Goal: Transaction & Acquisition: Purchase product/service

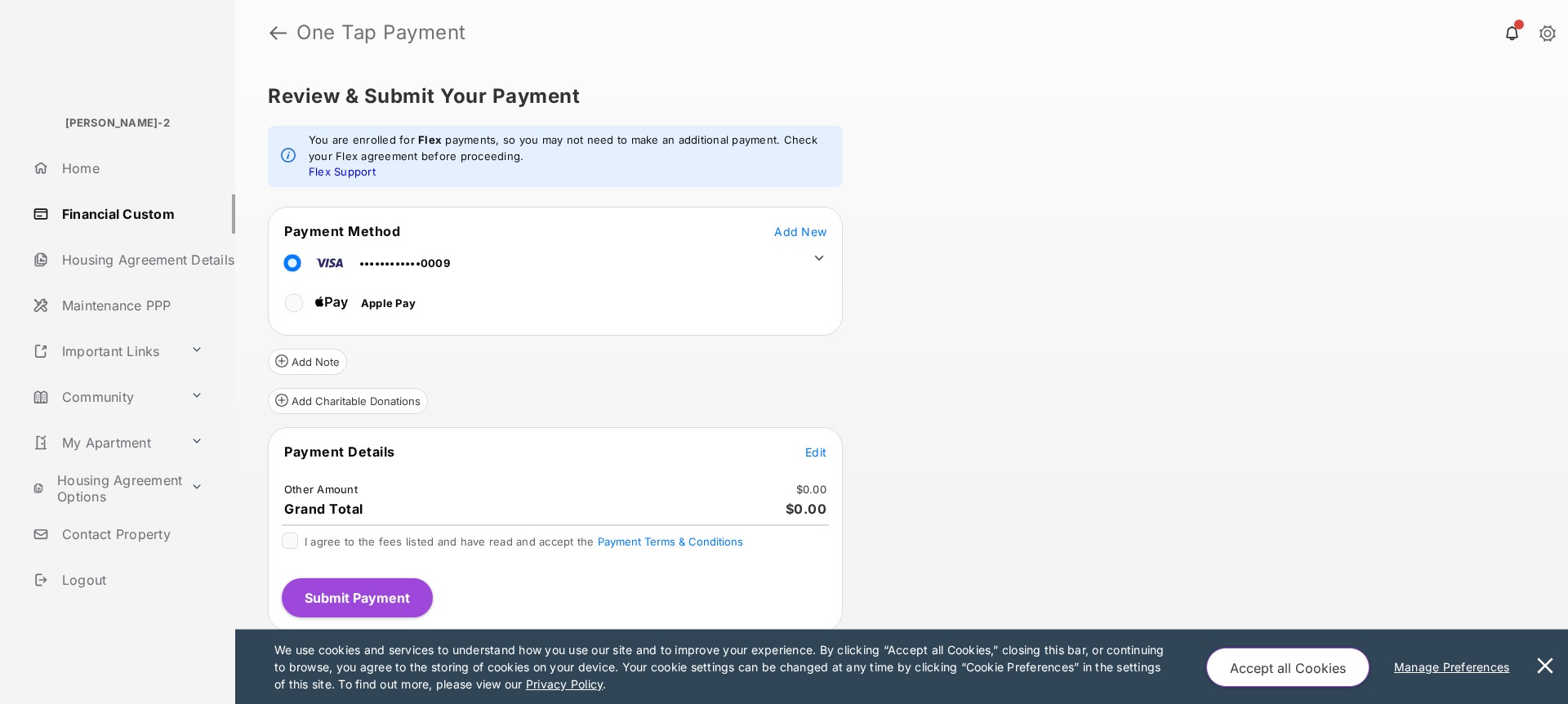
click at [826, 454] on span "Edit" at bounding box center [815, 452] width 21 height 14
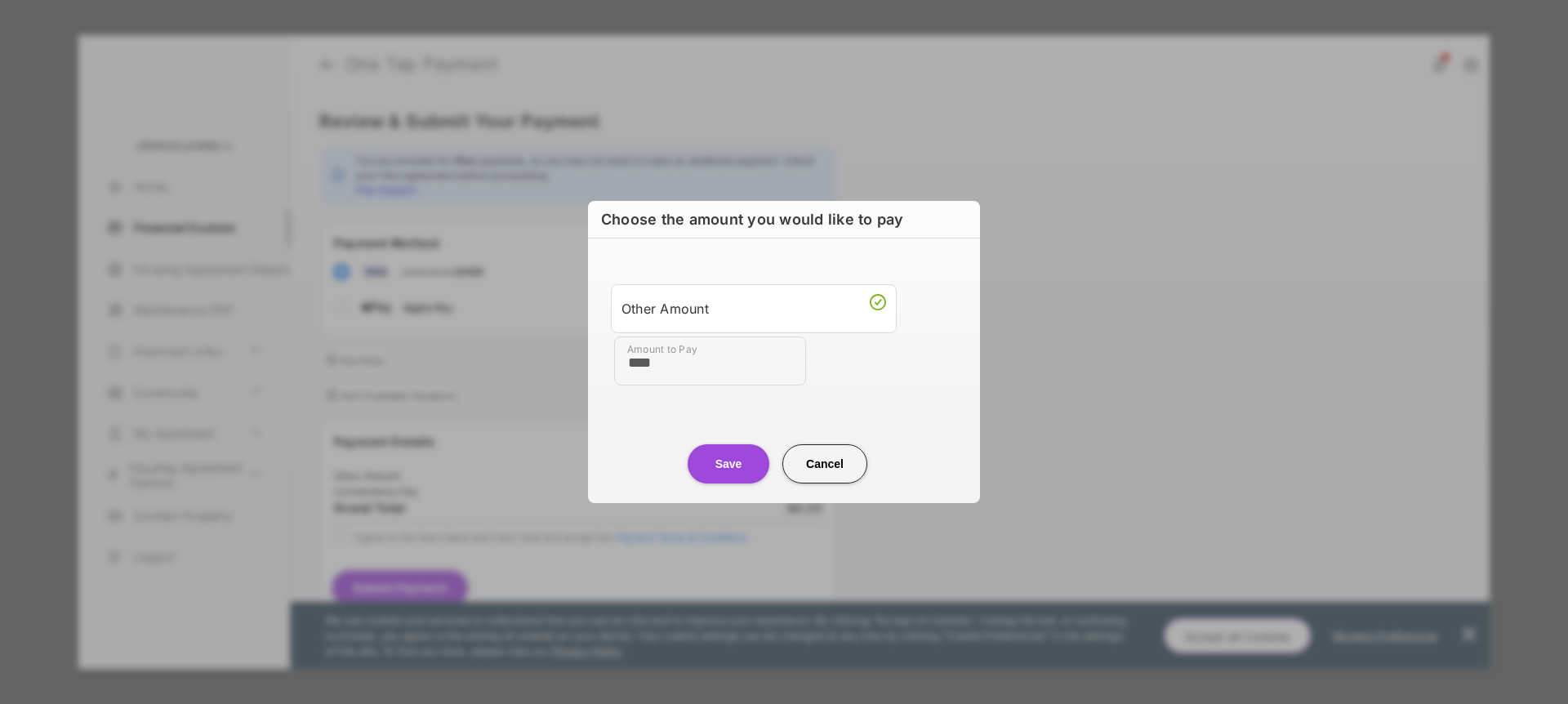
type input "****"
click at [708, 479] on button "Save" at bounding box center [728, 464] width 81 height 40
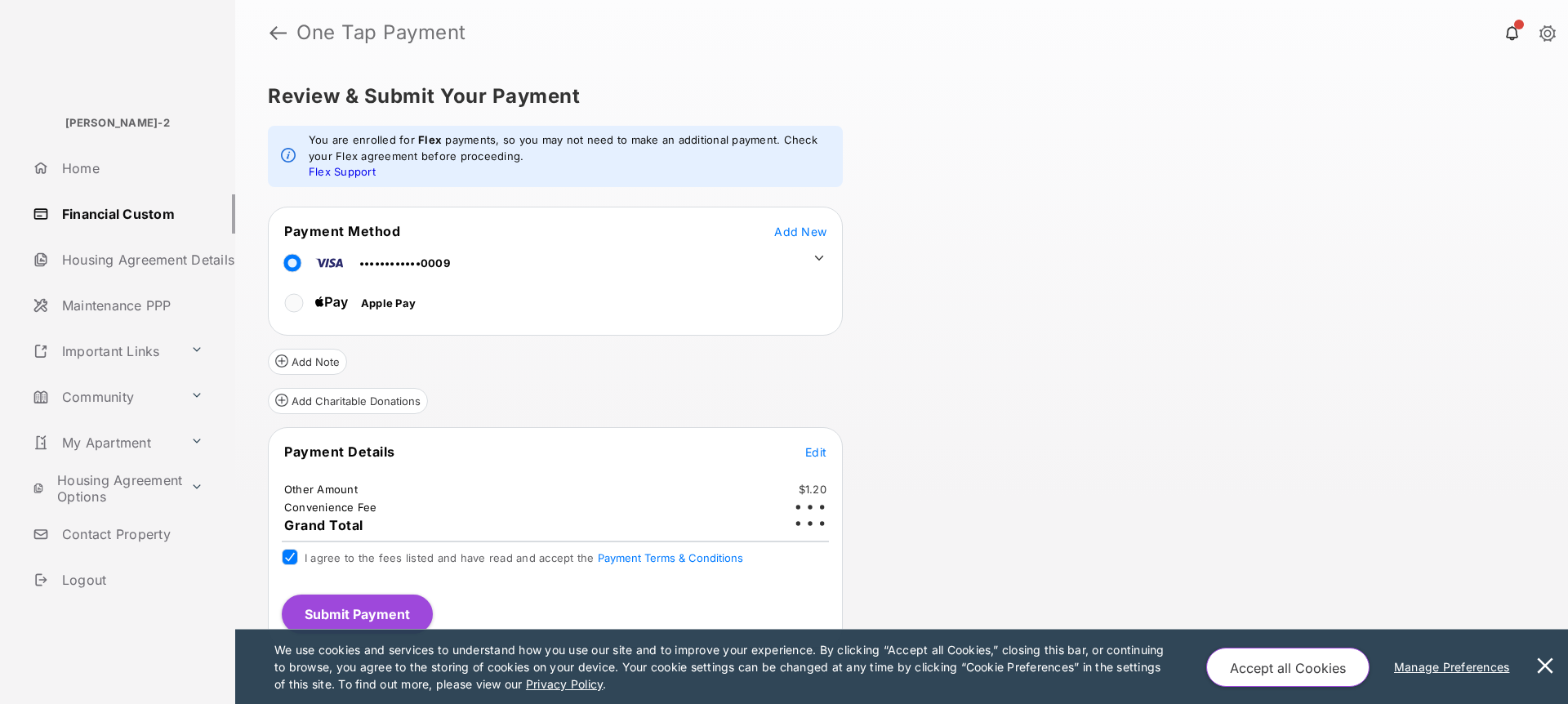
click at [367, 610] on button "Submit Payment" at bounding box center [357, 615] width 151 height 40
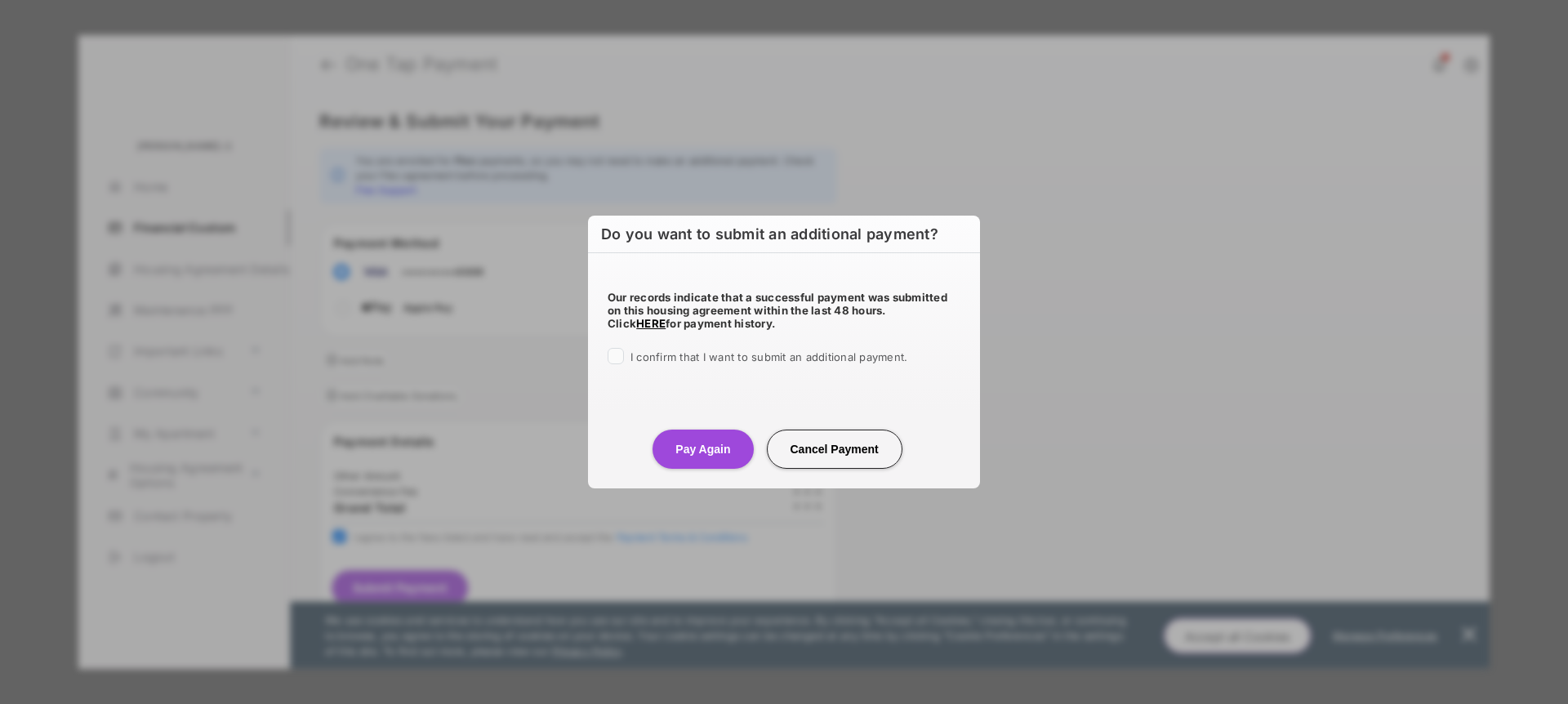
click at [688, 360] on span "I confirm that I want to submit an additional payment." at bounding box center [768, 356] width 277 height 13
click at [680, 459] on button "Pay Again" at bounding box center [702, 449] width 100 height 40
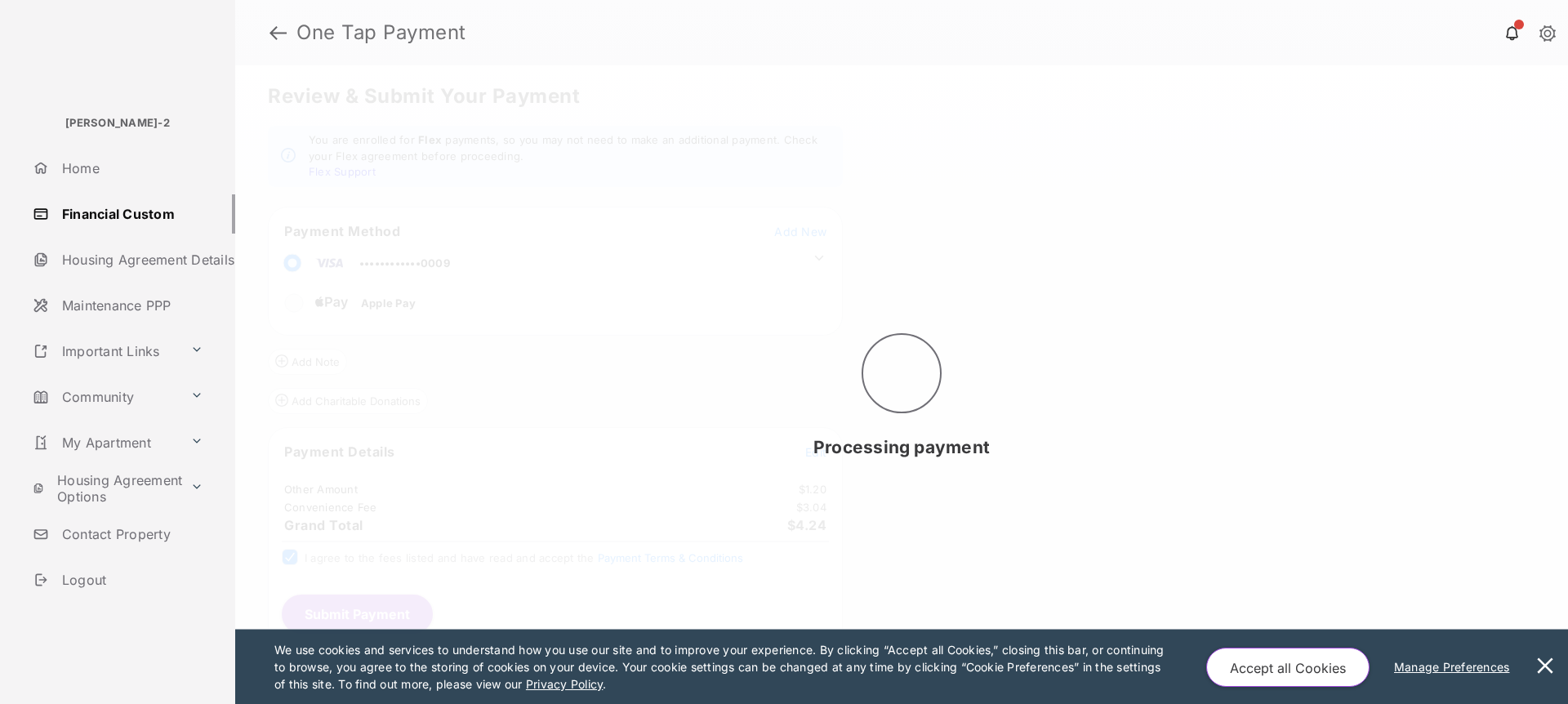
click at [1546, 666] on button at bounding box center [1544, 666] width 33 height 74
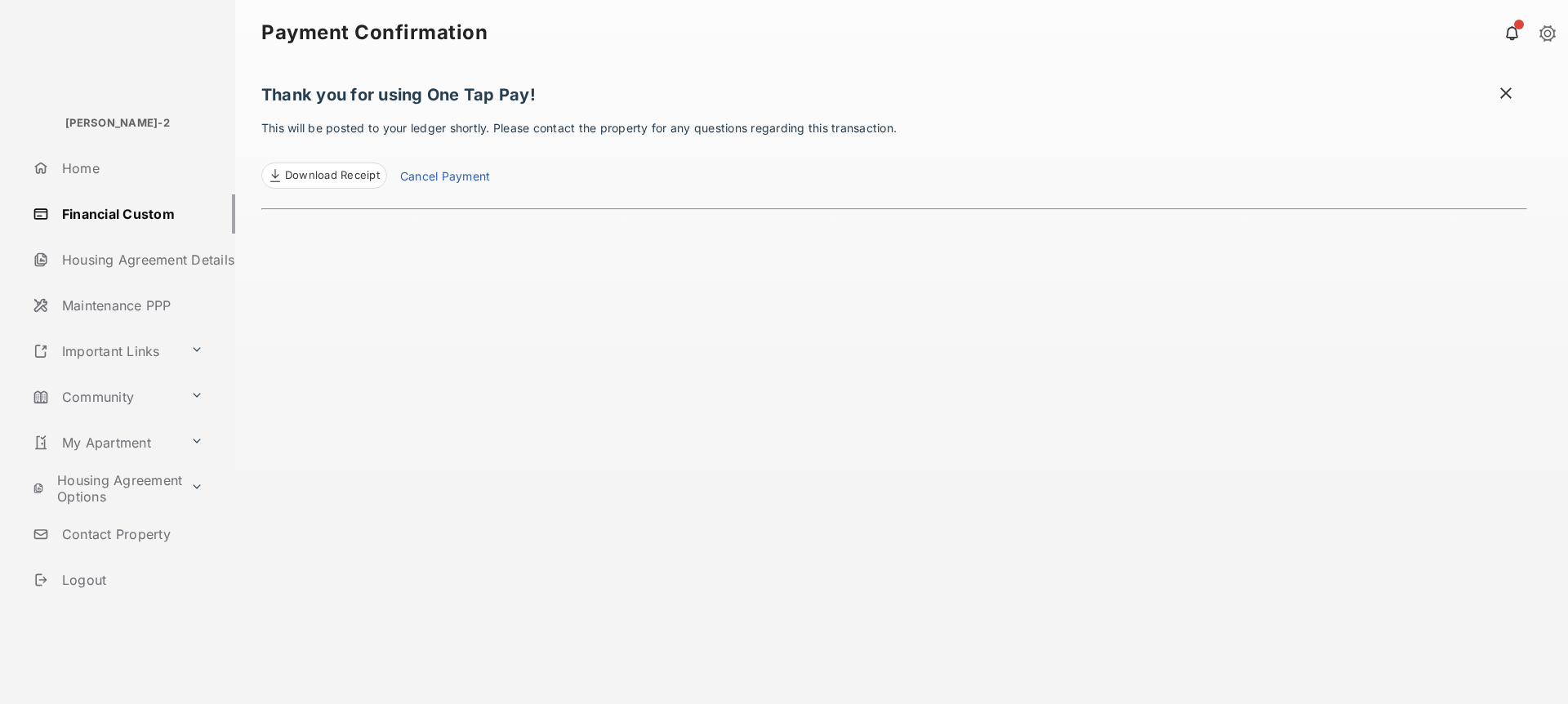
click at [461, 180] on link "Cancel Payment" at bounding box center [445, 177] width 90 height 21
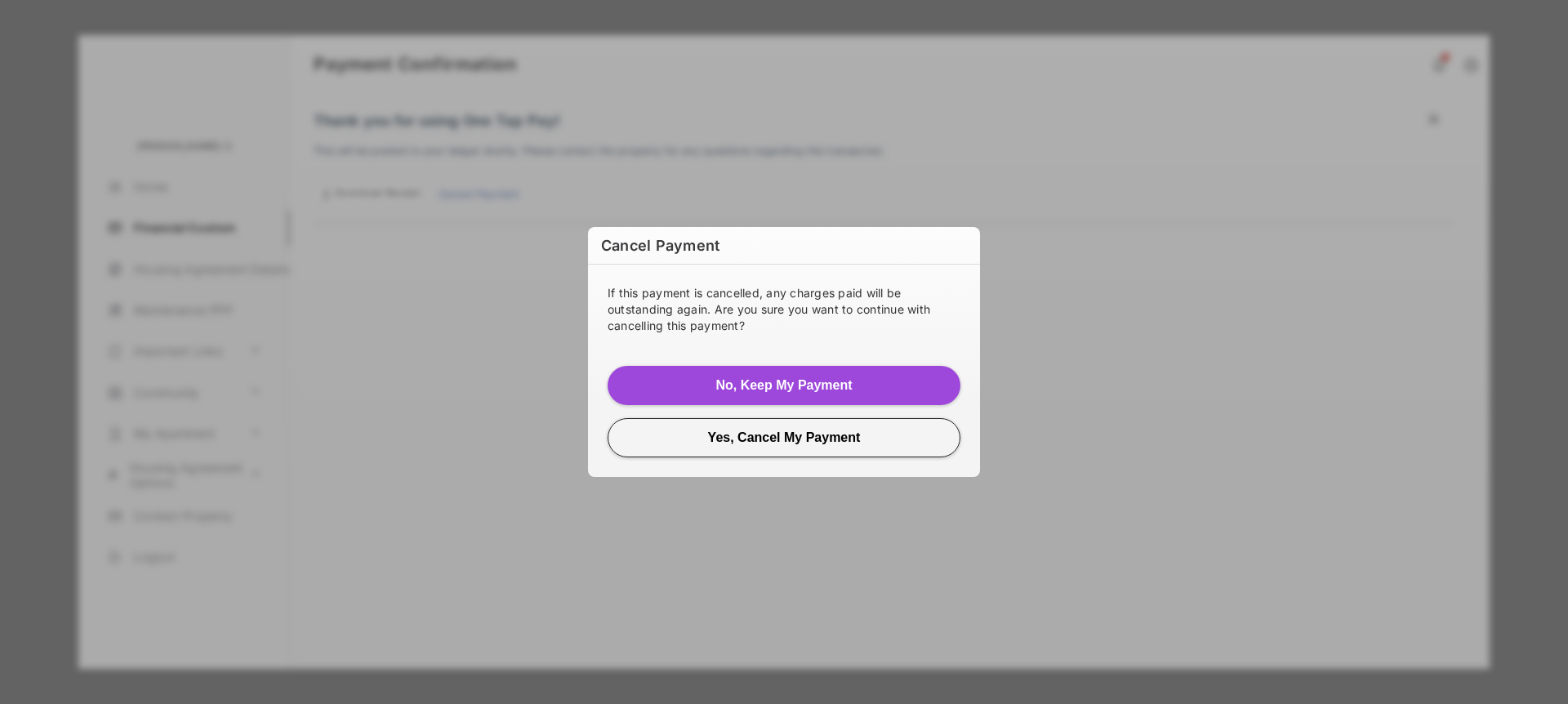
click at [807, 437] on button "Yes, Cancel My Payment" at bounding box center [784, 438] width 353 height 40
